Goal: Check status: Check status

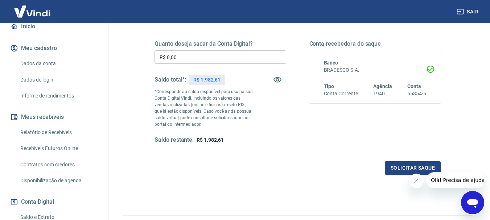
scroll to position [109, 0]
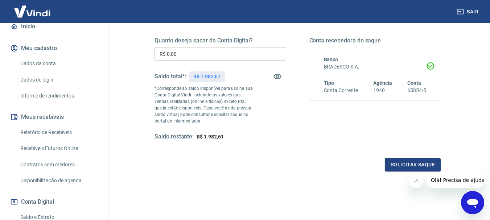
click at [50, 137] on link "Relatório de Recebíveis" at bounding box center [58, 132] width 82 height 15
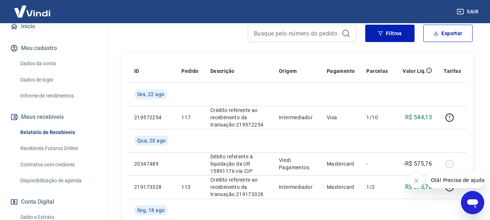
scroll to position [109, 0]
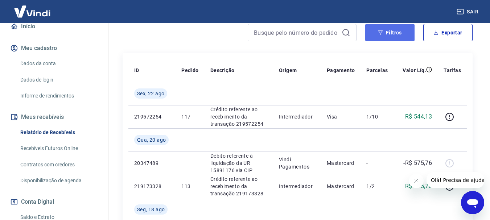
click at [390, 33] on button "Filtros" at bounding box center [389, 32] width 49 height 17
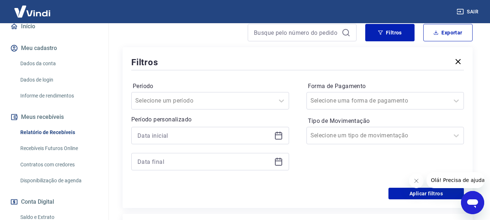
click at [278, 134] on icon at bounding box center [278, 135] width 9 height 9
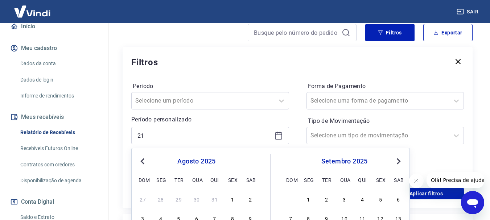
type input "[DATE]"
click at [278, 136] on icon at bounding box center [278, 135] width 9 height 9
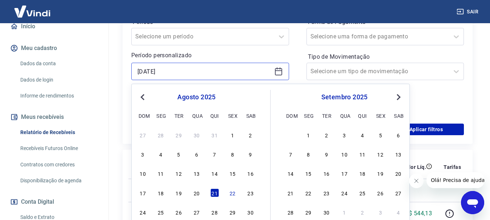
scroll to position [182, 0]
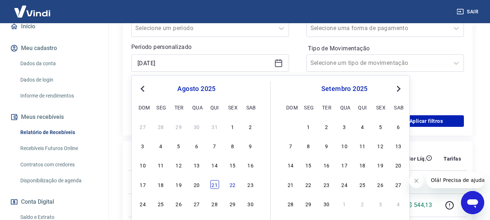
click at [216, 183] on div "21" at bounding box center [214, 184] width 9 height 9
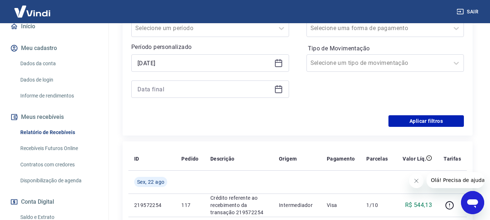
click at [274, 91] on icon at bounding box center [278, 89] width 9 height 9
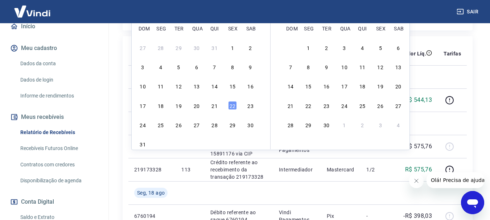
scroll to position [290, 0]
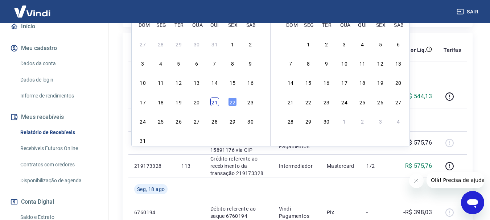
click at [216, 103] on div "21" at bounding box center [214, 102] width 9 height 9
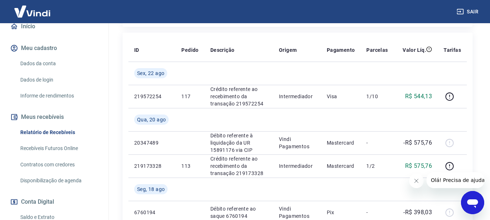
type input "[DATE]"
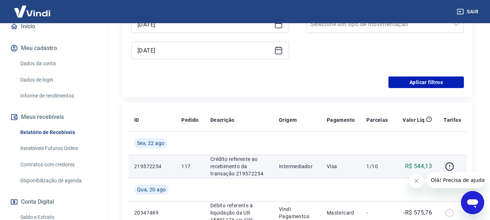
scroll to position [218, 0]
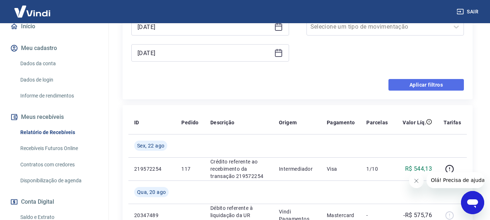
click at [400, 87] on button "Aplicar filtros" at bounding box center [425, 85] width 75 height 12
